Goal: Transaction & Acquisition: Obtain resource

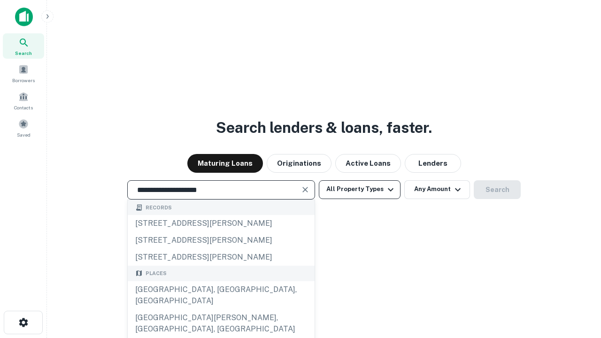
click at [221, 309] on div "[GEOGRAPHIC_DATA], [GEOGRAPHIC_DATA], [GEOGRAPHIC_DATA]" at bounding box center [221, 295] width 187 height 28
type input "**********"
click at [360, 189] on button "All Property Types" at bounding box center [360, 189] width 82 height 19
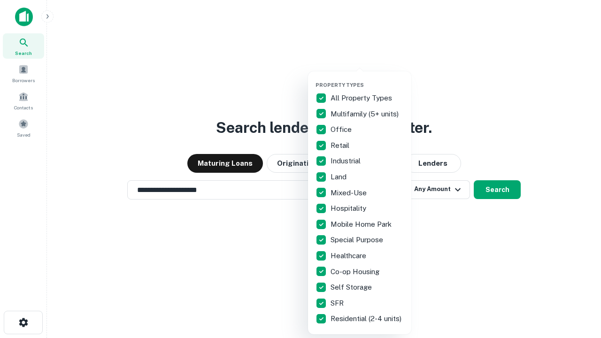
click at [367, 79] on button "button" at bounding box center [366, 79] width 103 height 0
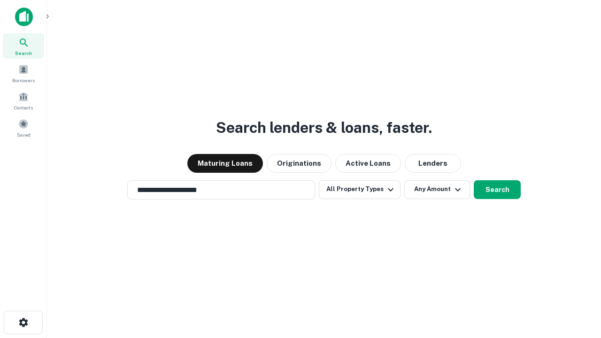
scroll to position [15, 0]
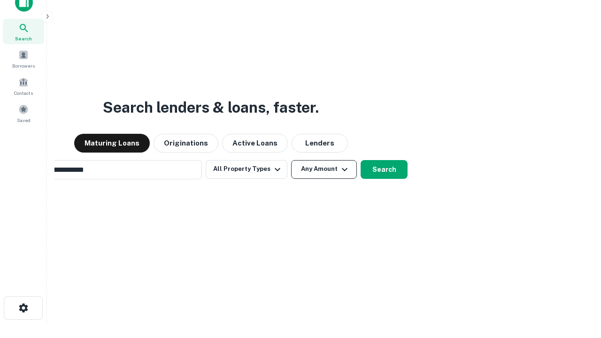
click at [291, 160] on button "Any Amount" at bounding box center [324, 169] width 66 height 19
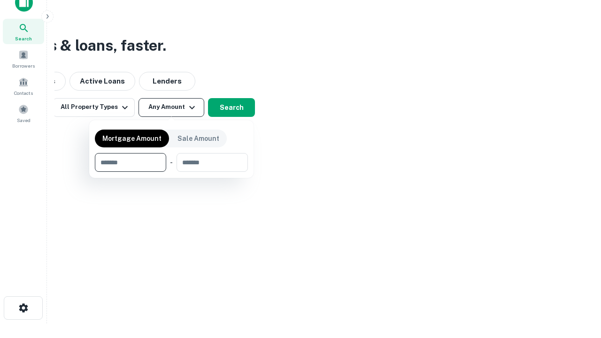
scroll to position [15, 0]
type input "*******"
click at [171, 172] on button "button" at bounding box center [171, 172] width 153 height 0
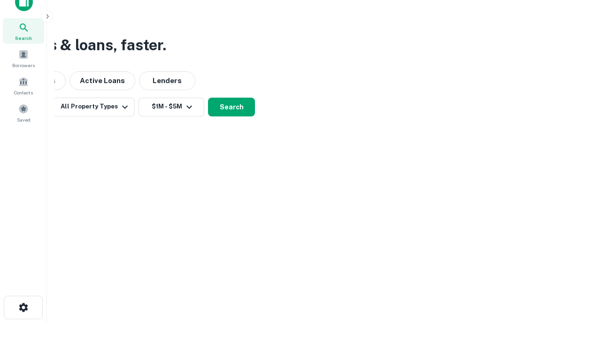
scroll to position [15, 0]
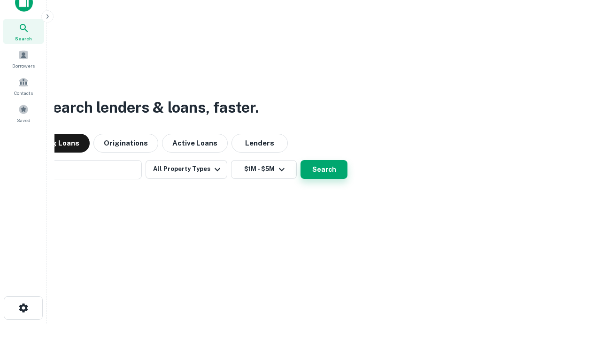
click at [300, 160] on button "Search" at bounding box center [323, 169] width 47 height 19
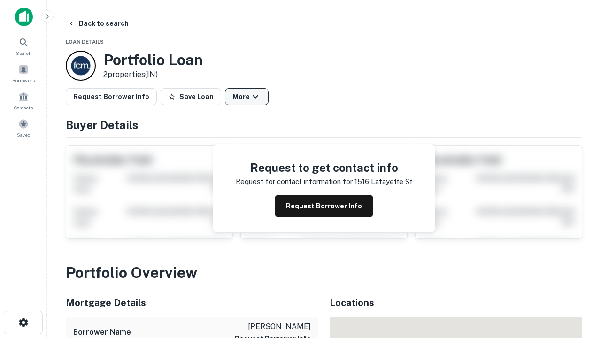
click at [246, 97] on button "More" at bounding box center [247, 96] width 44 height 17
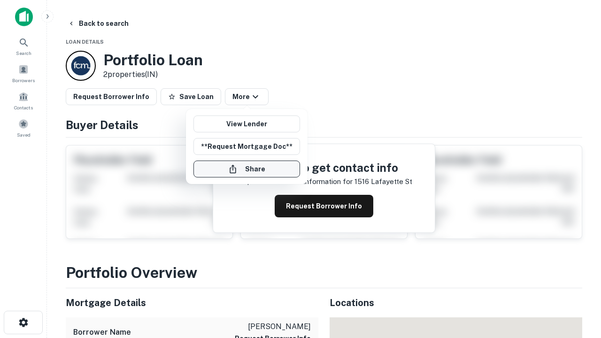
click at [246, 169] on button "Share" at bounding box center [246, 169] width 107 height 17
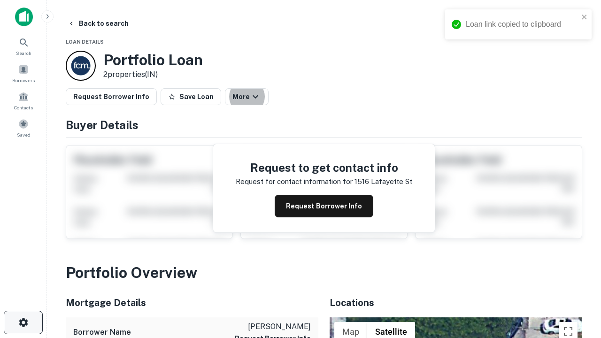
click at [23, 322] on icon "button" at bounding box center [23, 322] width 11 height 11
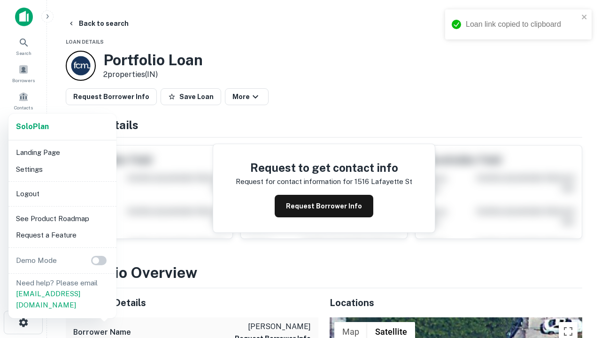
click at [62, 193] on li "Logout" at bounding box center [62, 193] width 100 height 17
